Goal: Task Accomplishment & Management: Manage account settings

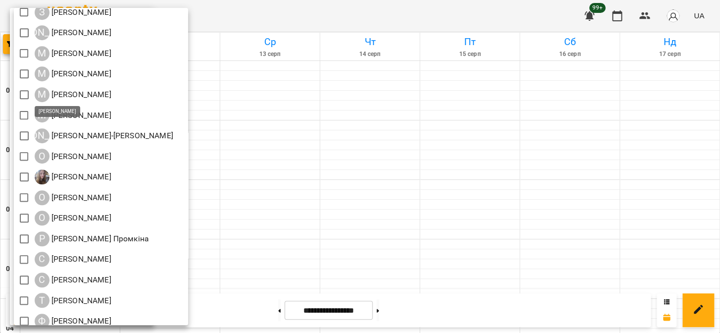
scroll to position [343, 0]
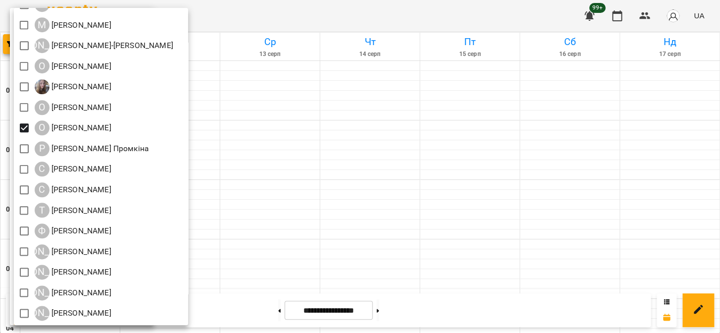
click at [232, 141] on div at bounding box center [360, 166] width 720 height 333
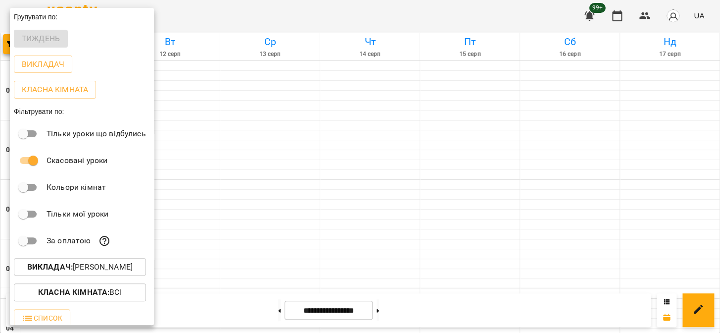
click at [232, 141] on div at bounding box center [360, 166] width 720 height 333
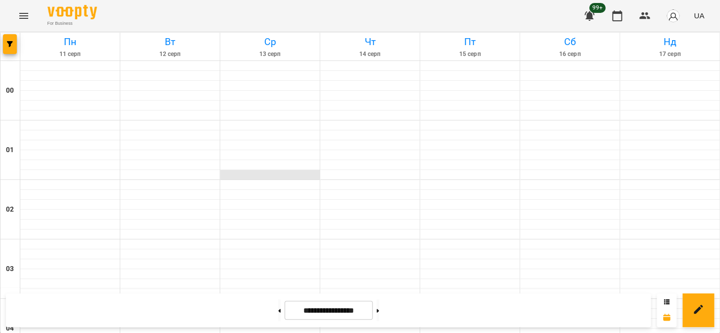
scroll to position [1035, 0]
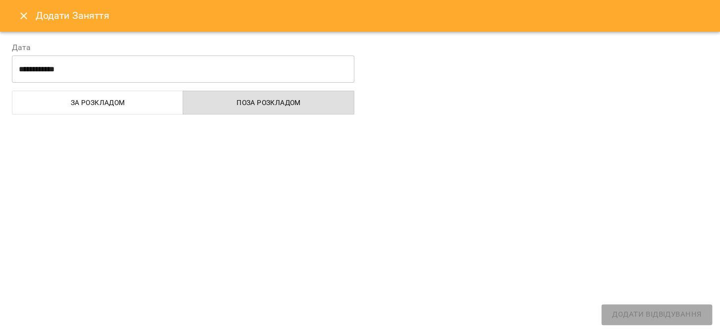
click at [7, 44] on div "**********" at bounding box center [183, 75] width 354 height 91
click at [23, 14] on icon "Close" at bounding box center [23, 15] width 7 height 7
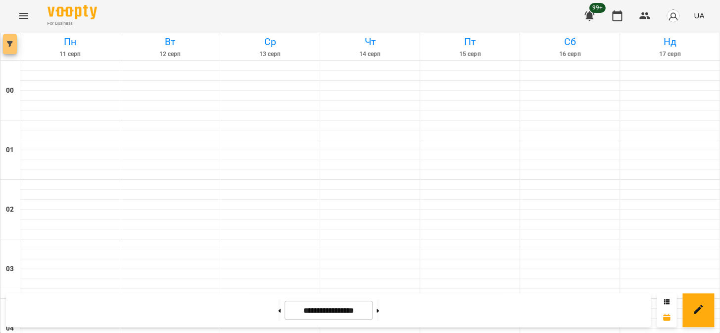
click at [11, 46] on icon "button" at bounding box center [10, 44] width 6 height 6
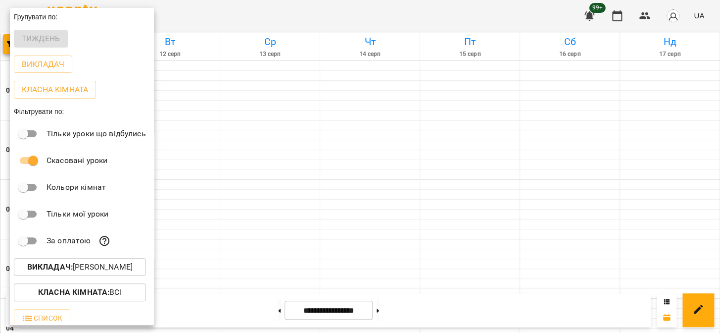
scroll to position [8, 0]
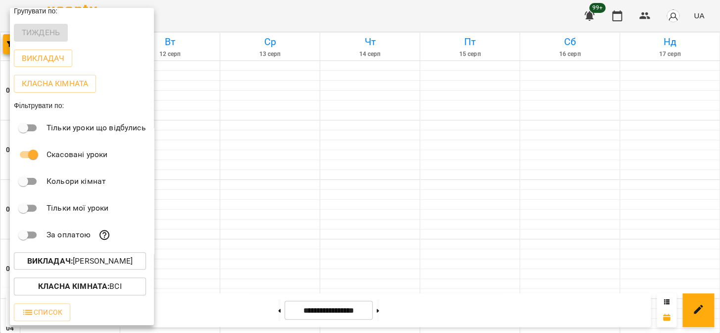
click at [63, 259] on b "Викладач :" at bounding box center [50, 260] width 46 height 9
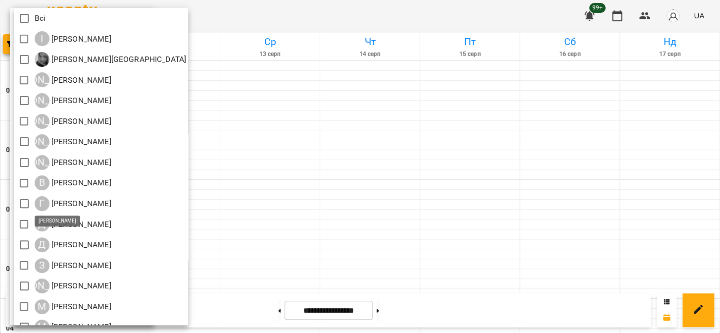
scroll to position [135, 0]
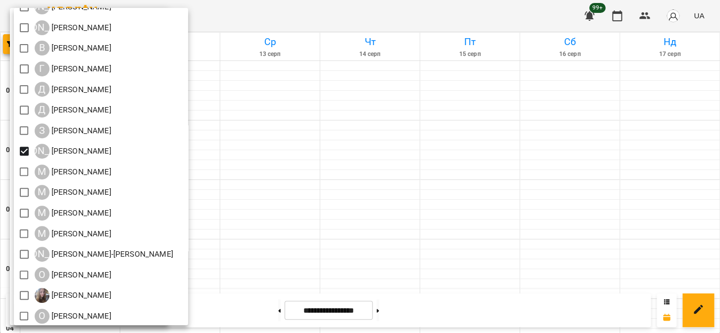
click at [478, 171] on div at bounding box center [360, 166] width 720 height 333
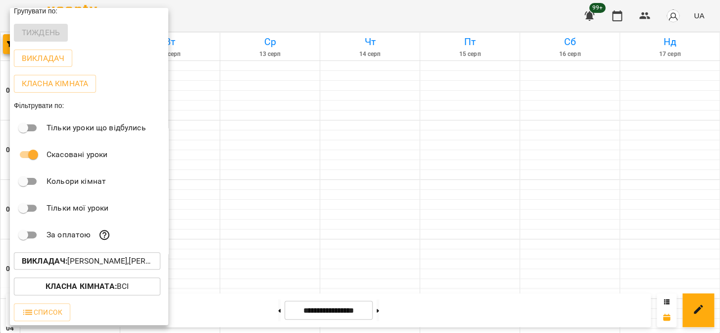
click at [478, 171] on div at bounding box center [360, 166] width 720 height 333
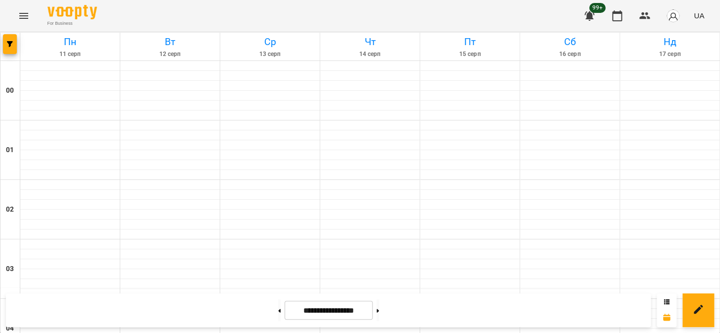
scroll to position [1139, 0]
click at [338, 306] on input "**********" at bounding box center [329, 310] width 88 height 19
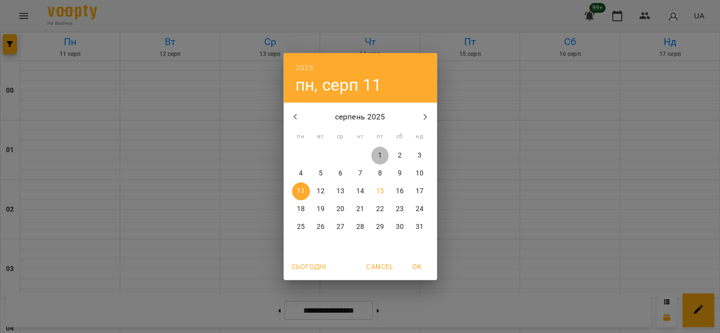
click at [380, 155] on p "1" at bounding box center [380, 156] width 4 height 10
type input "**********"
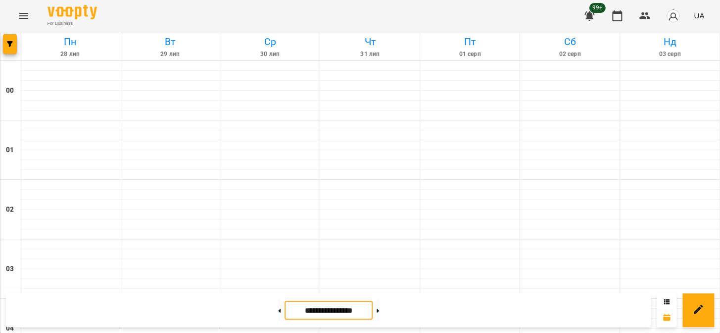
scroll to position [914, 0]
click at [337, 314] on input "**********" at bounding box center [329, 310] width 88 height 19
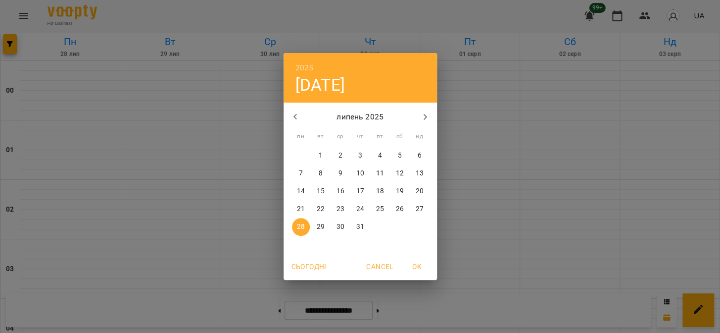
click at [337, 314] on div "2025 пн, лип [DATE] вт ср чт пт сб нд 30 1 2 3 4 5 6 7 8 9 10 11 12 13 14 15 16…" at bounding box center [360, 166] width 720 height 333
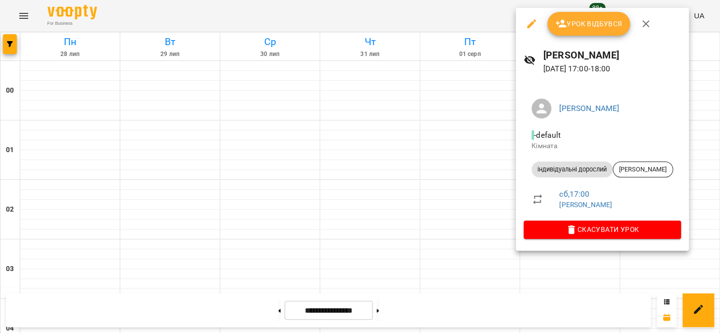
click at [575, 27] on span "Урок відбувся" at bounding box center [588, 24] width 67 height 12
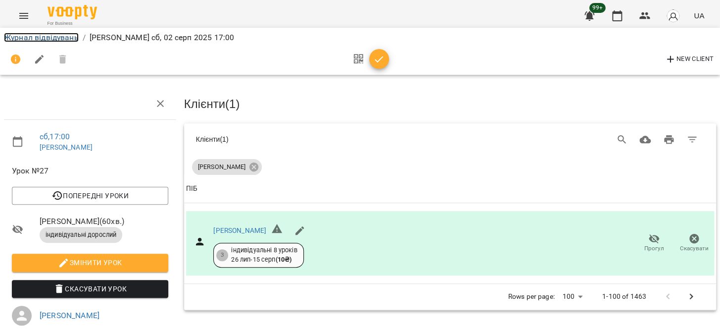
click at [40, 38] on link "Журнал відвідувань" at bounding box center [41, 37] width 75 height 9
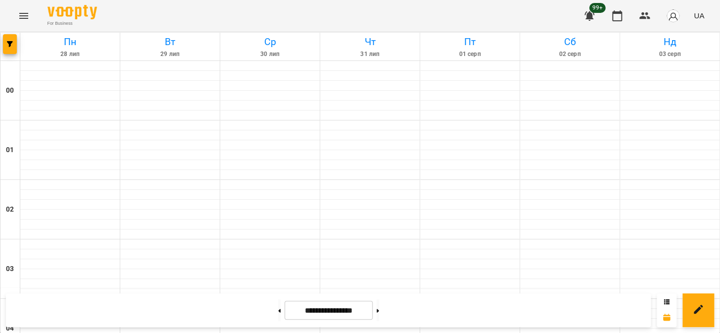
scroll to position [1125, 0]
click at [331, 316] on input "**********" at bounding box center [329, 310] width 88 height 19
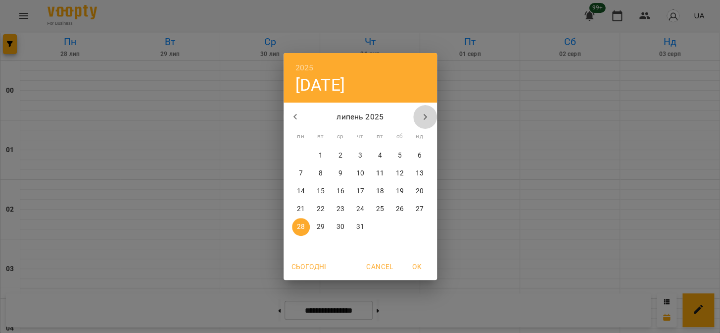
click at [424, 116] on icon "button" at bounding box center [425, 117] width 12 height 12
drag, startPoint x: 299, startPoint y: 175, endPoint x: 230, endPoint y: 332, distance: 171.4
click at [299, 175] on p "4" at bounding box center [301, 173] width 4 height 10
type input "**********"
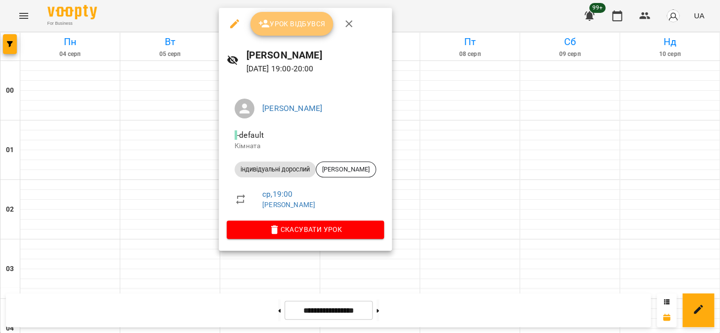
click at [297, 27] on span "Урок відбувся" at bounding box center [291, 24] width 67 height 12
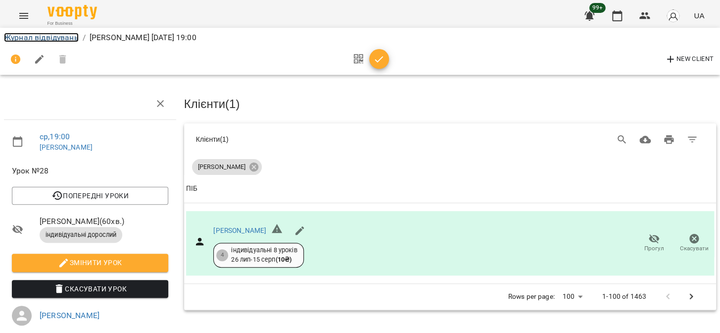
click at [46, 37] on link "Журнал відвідувань" at bounding box center [41, 37] width 75 height 9
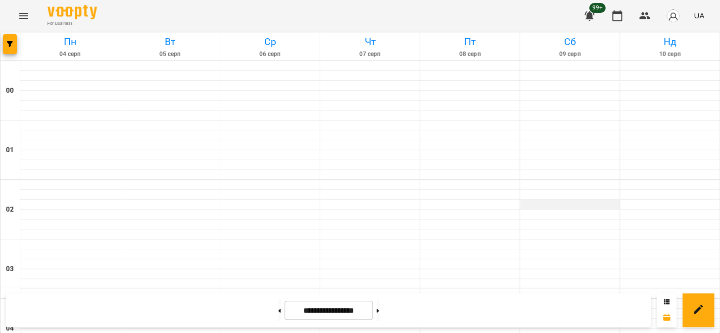
scroll to position [900, 0]
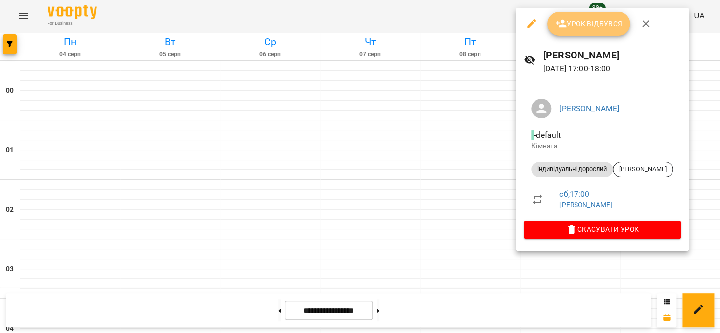
click at [566, 28] on span "Урок відбувся" at bounding box center [588, 24] width 67 height 12
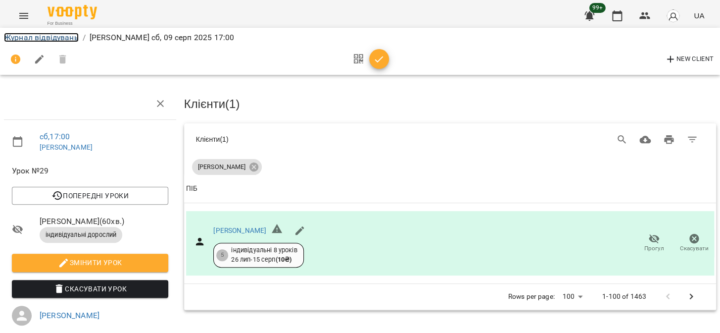
click at [37, 41] on link "Журнал відвідувань" at bounding box center [41, 37] width 75 height 9
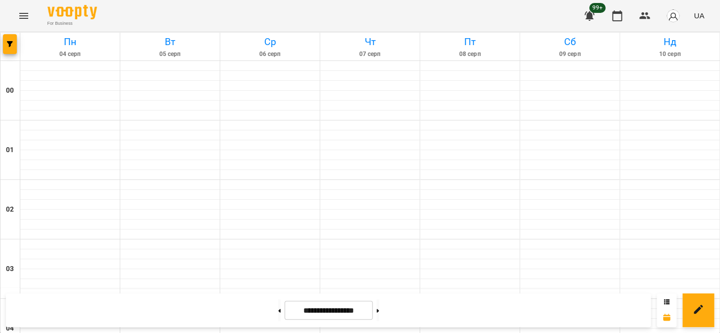
click at [310, 310] on input "**********" at bounding box center [329, 310] width 88 height 19
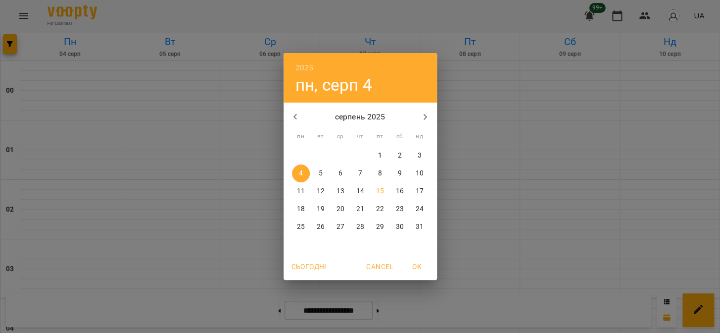
click at [297, 188] on p "11" at bounding box center [301, 191] width 8 height 10
type input "**********"
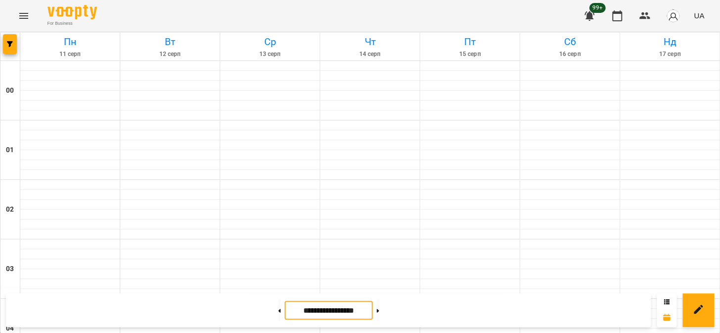
scroll to position [1080, 0]
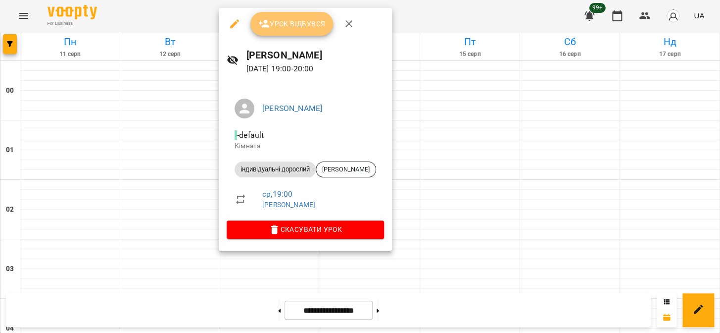
click at [314, 18] on span "Урок відбувся" at bounding box center [291, 24] width 67 height 12
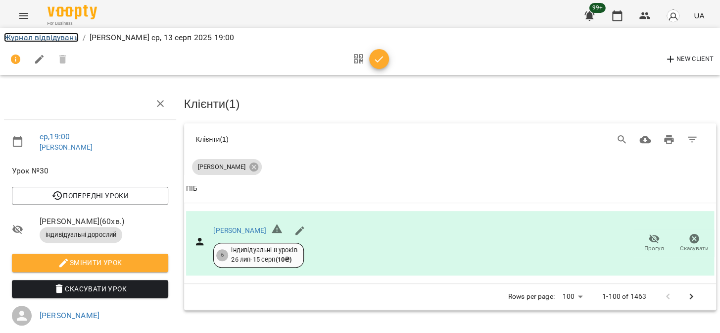
click at [70, 39] on link "Журнал відвідувань" at bounding box center [41, 37] width 75 height 9
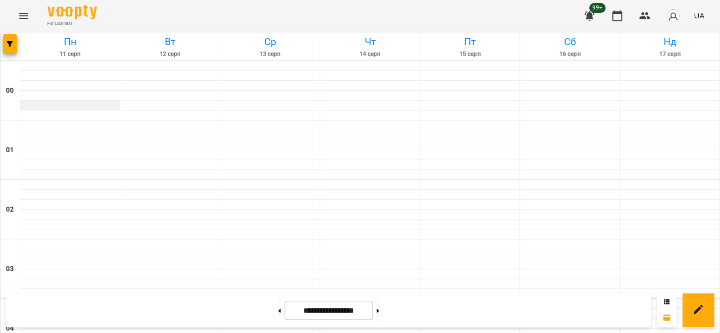
click at [40, 101] on div at bounding box center [70, 106] width 100 height 10
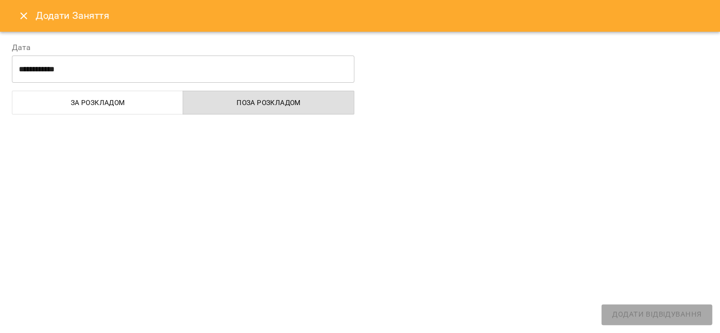
select select
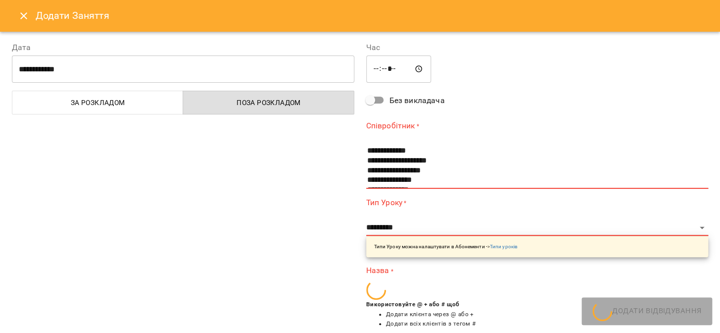
click at [23, 15] on icon "Close" at bounding box center [23, 15] width 7 height 7
